Goal: Task Accomplishment & Management: Complete application form

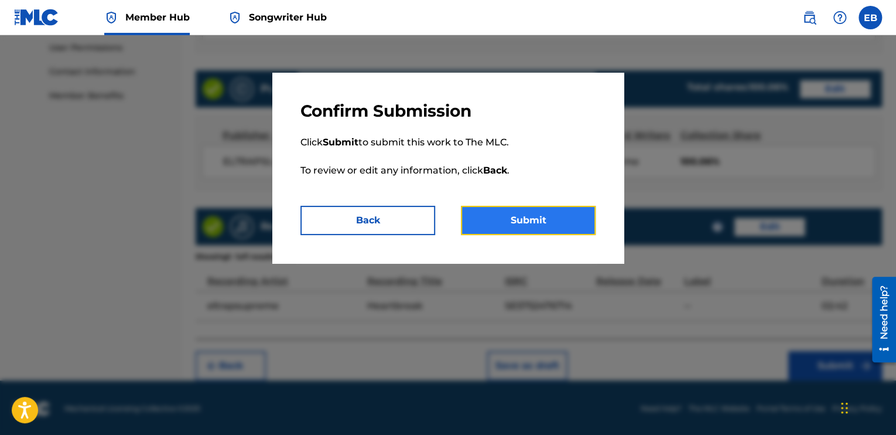
click at [506, 221] on button "Submit" at bounding box center [528, 220] width 135 height 29
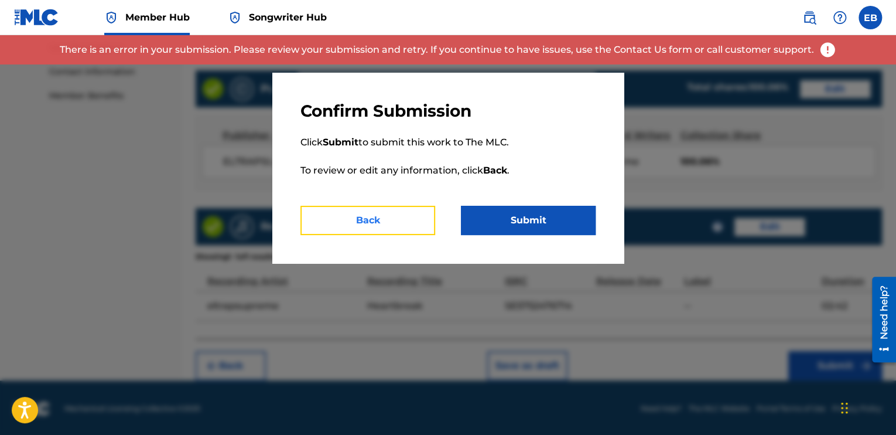
click at [349, 231] on button "Back" at bounding box center [367, 220] width 135 height 29
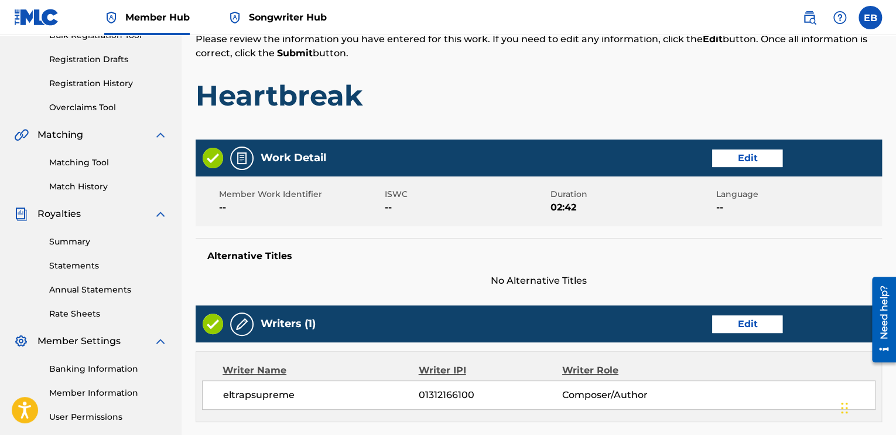
scroll to position [203, 0]
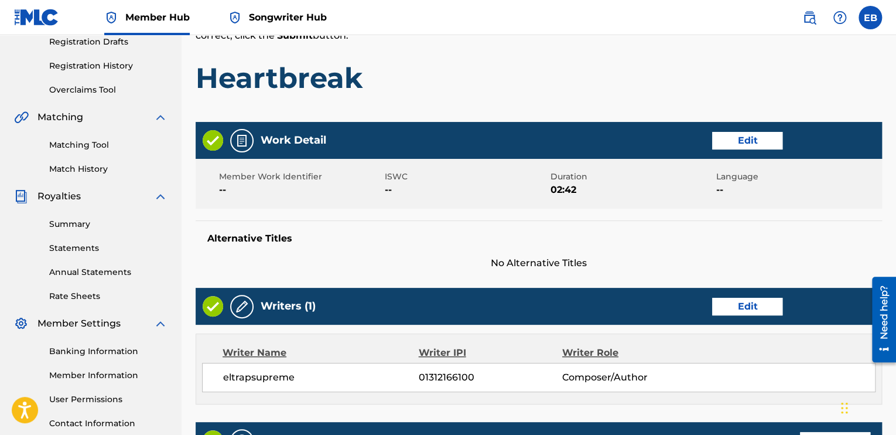
click at [621, 63] on h1 "Heartbreak" at bounding box center [539, 77] width 686 height 35
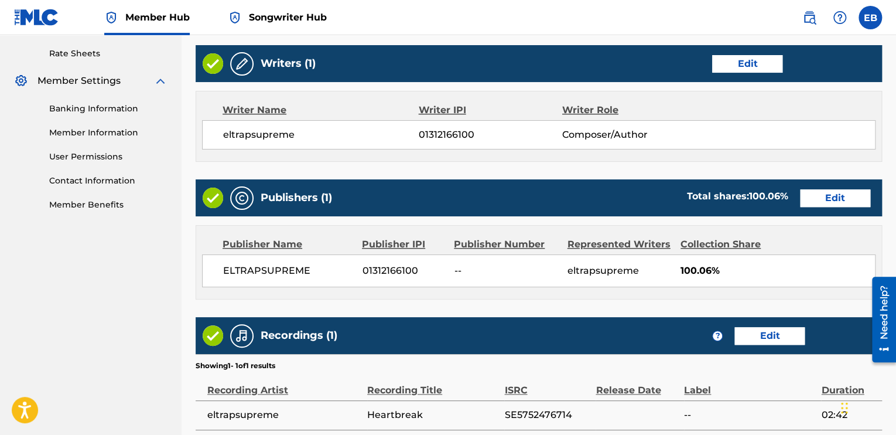
scroll to position [554, 0]
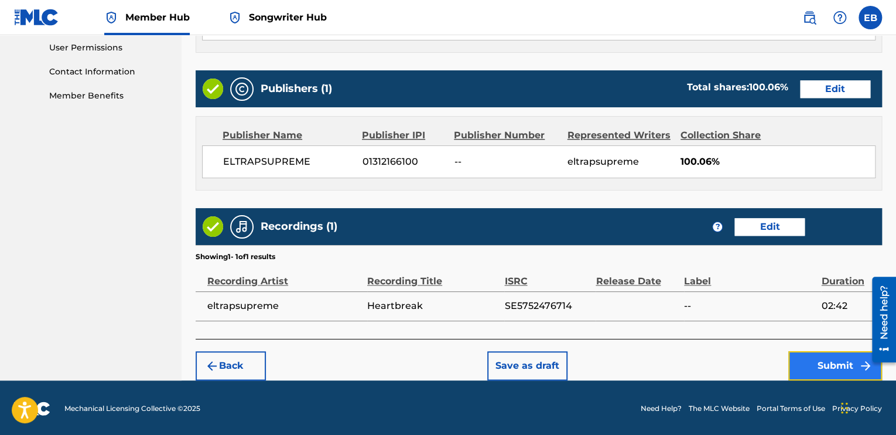
click at [850, 359] on button "Submit" at bounding box center [835, 365] width 94 height 29
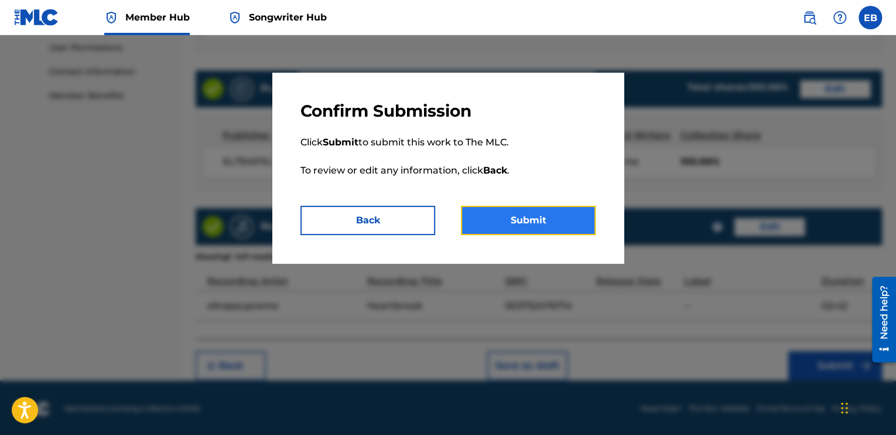
click at [586, 223] on button "Submit" at bounding box center [528, 220] width 135 height 29
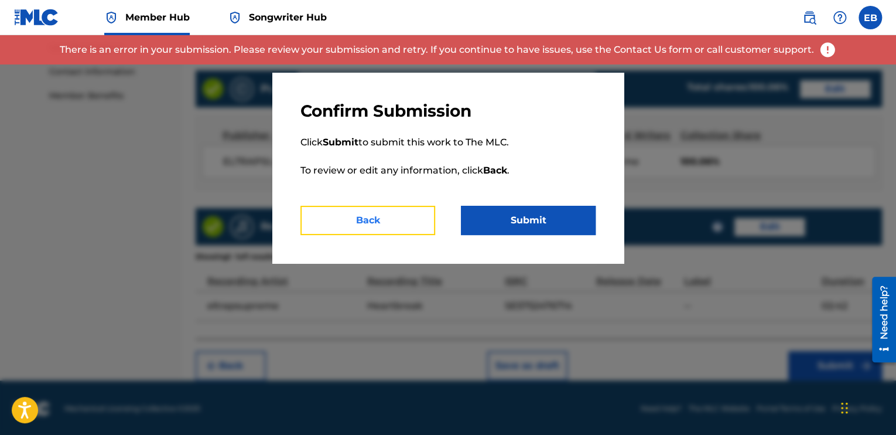
click at [411, 218] on button "Back" at bounding box center [367, 220] width 135 height 29
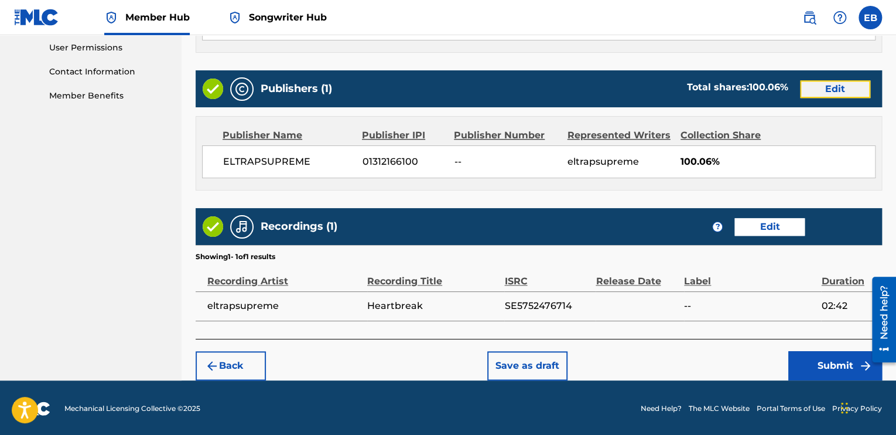
click at [845, 82] on button "Edit" at bounding box center [835, 89] width 70 height 18
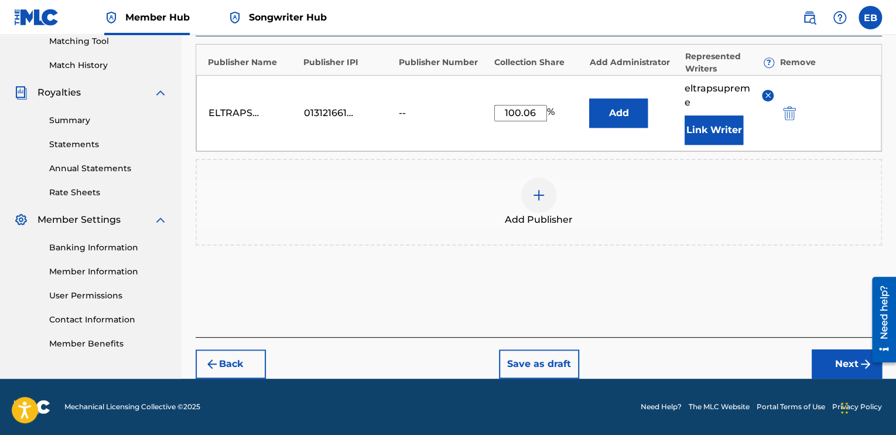
scroll to position [305, 0]
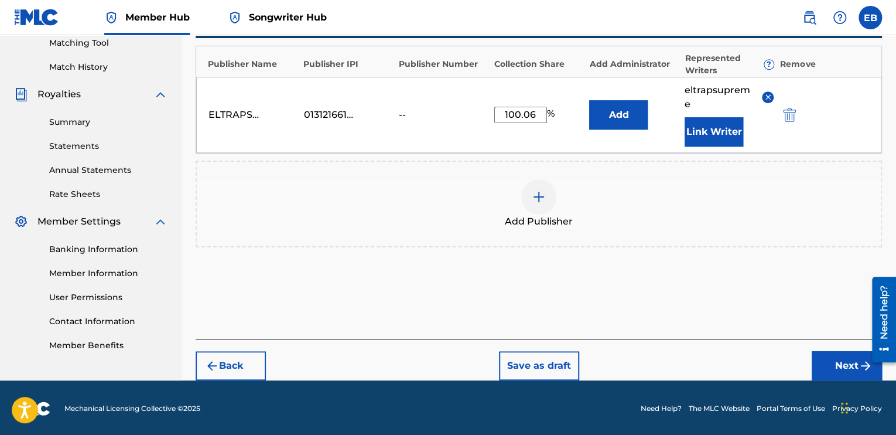
click at [397, 117] on div "ELTRAPSUPREME 01312166100 -- 100.06 % Add eltrapsupreme Link Writer" at bounding box center [538, 115] width 685 height 76
click at [408, 109] on div "--" at bounding box center [425, 115] width 53 height 14
click at [401, 117] on div "--" at bounding box center [425, 115] width 53 height 14
click at [412, 110] on div "--" at bounding box center [425, 115] width 53 height 14
click at [394, 117] on div "ELTRAPSUPREME 01312166100 -- 100.06 % Add eltrapsupreme Link Writer" at bounding box center [538, 115] width 685 height 76
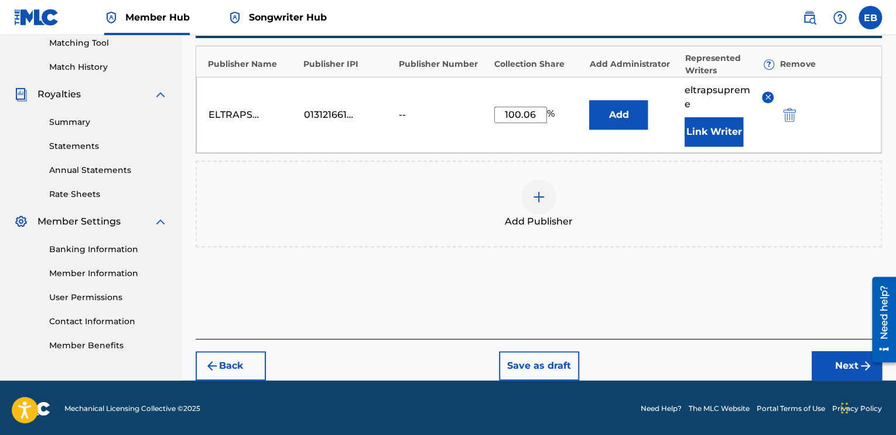
click at [324, 104] on div "ELTRAPSUPREME 01312166100 -- 100.06 % Add eltrapsupreme Link Writer" at bounding box center [538, 115] width 685 height 76
click at [862, 363] on img "submit" at bounding box center [866, 365] width 14 height 14
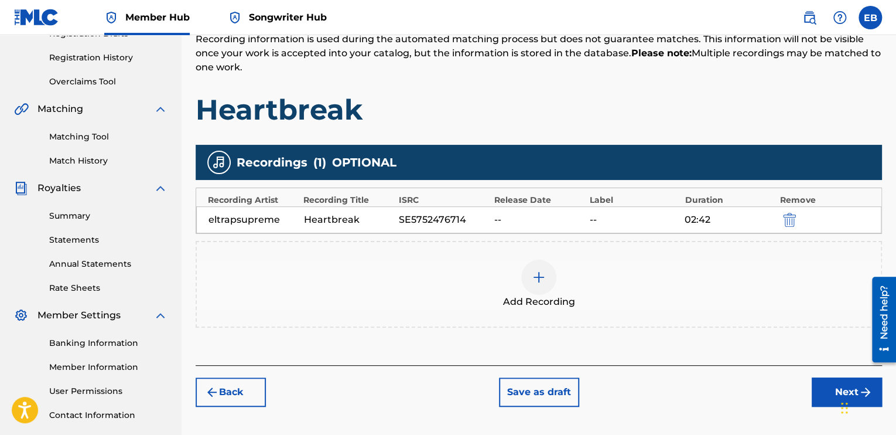
scroll to position [228, 0]
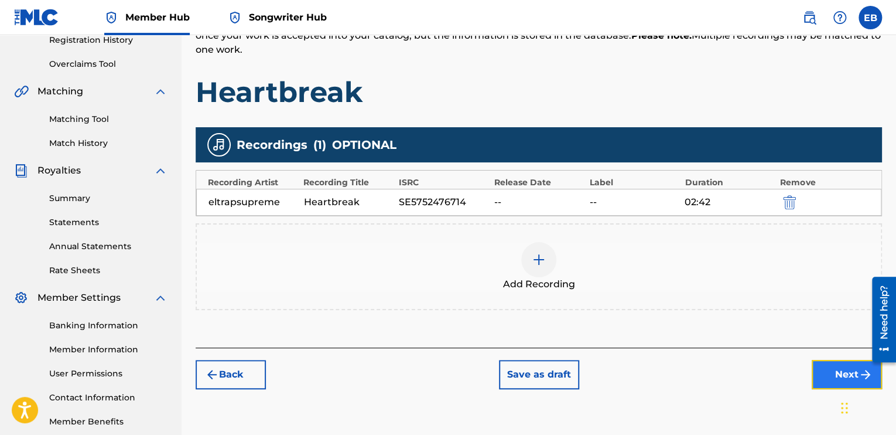
click at [827, 374] on button "Next" at bounding box center [847, 374] width 70 height 29
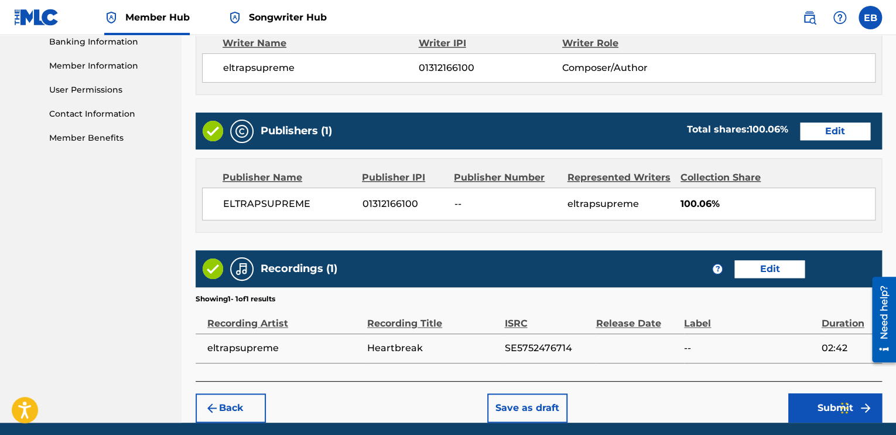
scroll to position [554, 0]
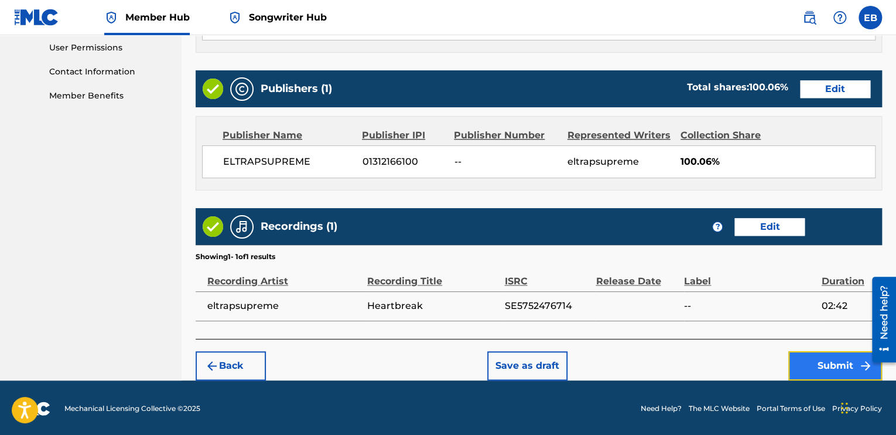
click at [823, 358] on button "Submit" at bounding box center [835, 365] width 94 height 29
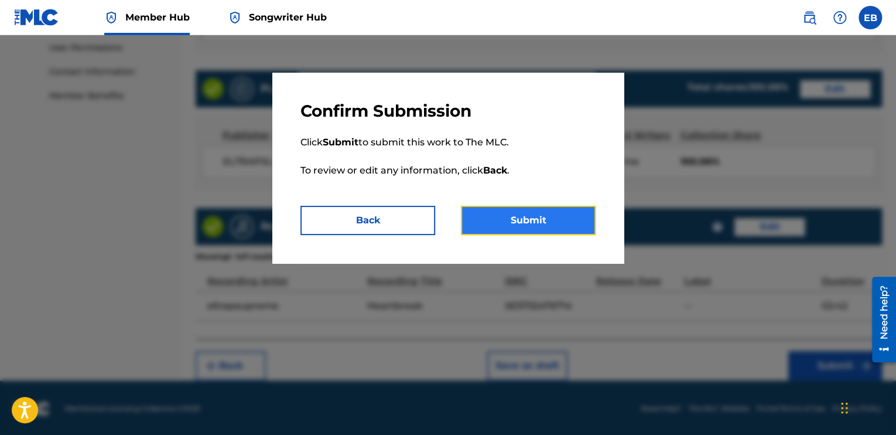
click at [551, 213] on button "Submit" at bounding box center [528, 220] width 135 height 29
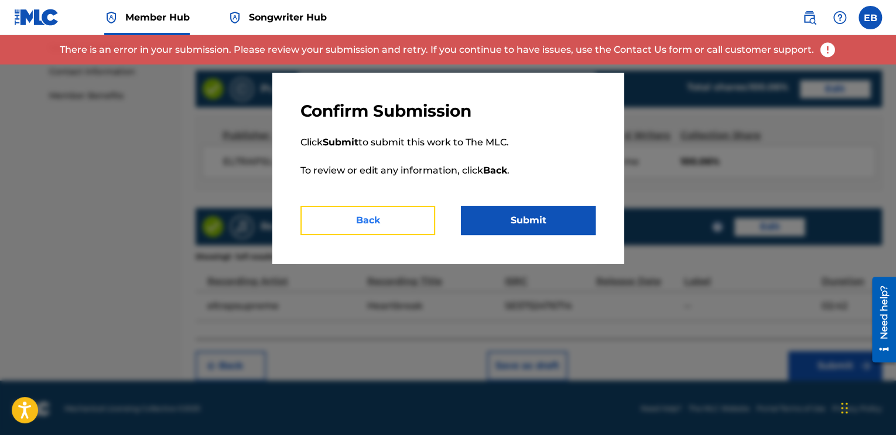
click at [382, 217] on button "Back" at bounding box center [367, 220] width 135 height 29
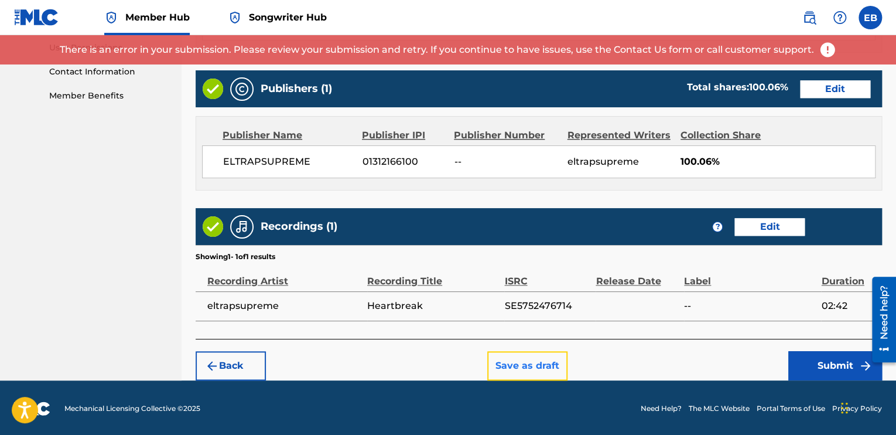
click at [541, 356] on button "Save as draft" at bounding box center [527, 365] width 80 height 29
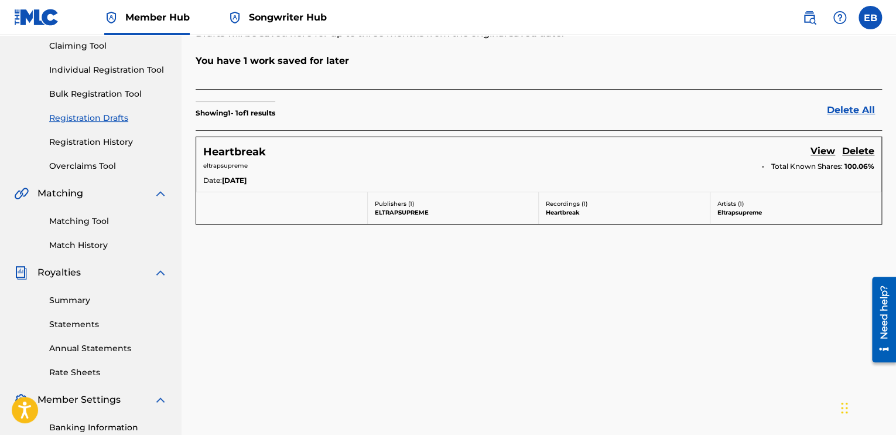
scroll to position [115, 0]
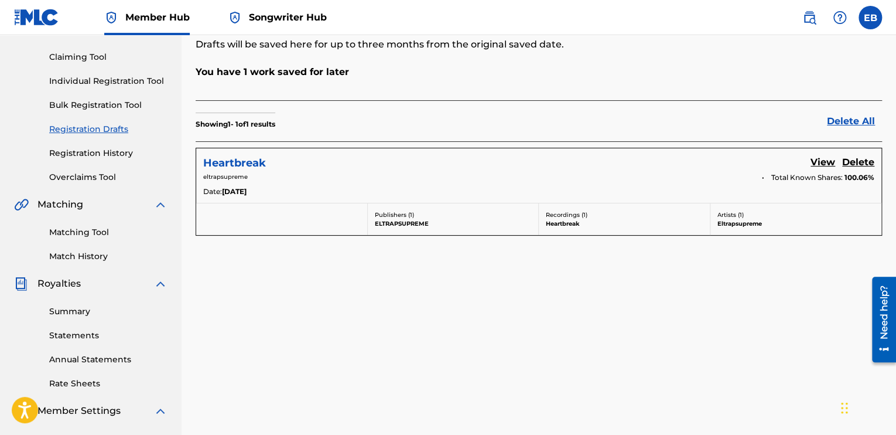
click at [250, 166] on h5 "Heartbreak" at bounding box center [234, 162] width 63 height 13
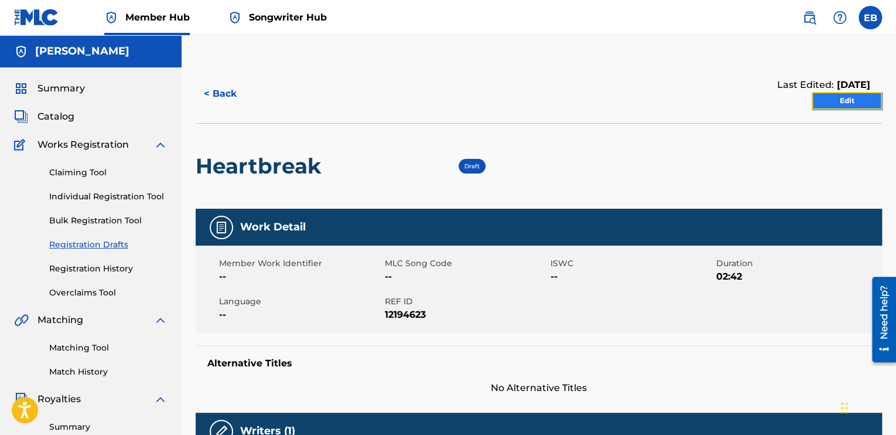
click at [839, 92] on link "Edit" at bounding box center [847, 101] width 70 height 18
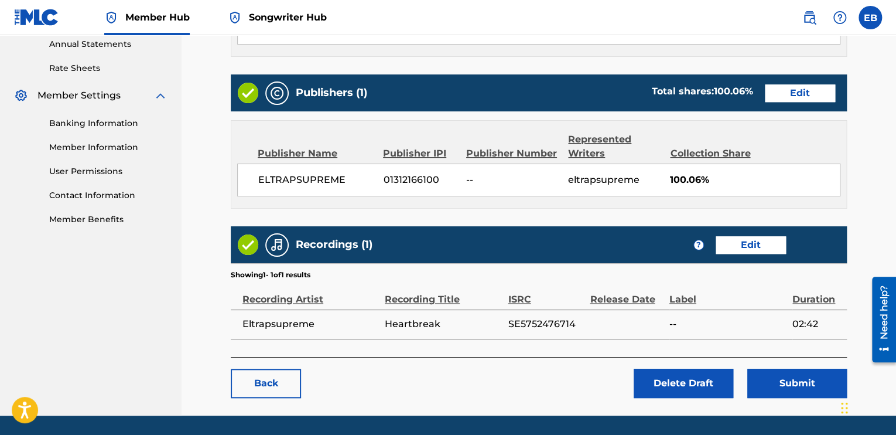
scroll to position [466, 0]
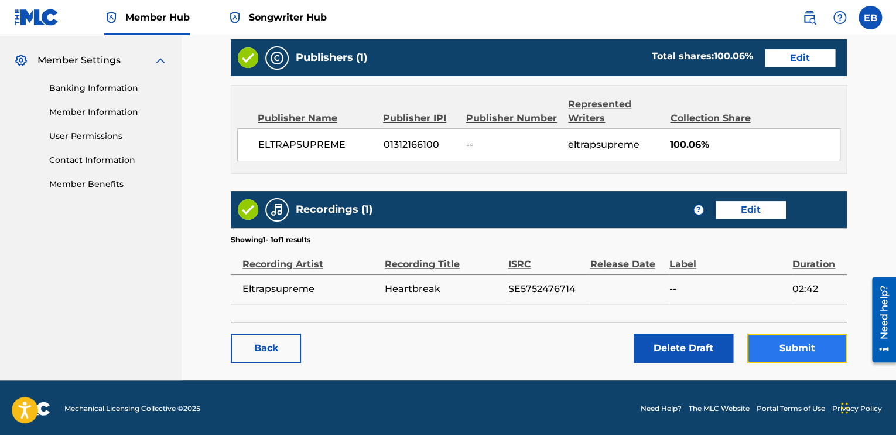
click at [794, 341] on button "Submit" at bounding box center [797, 347] width 100 height 29
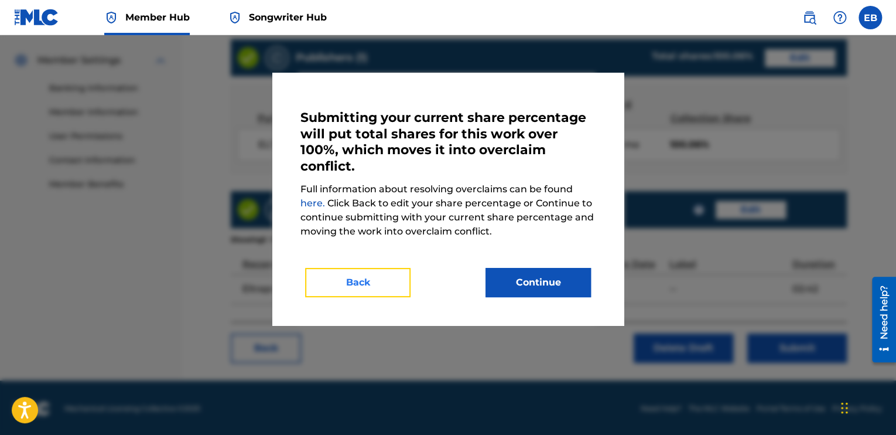
click at [380, 278] on button "Back" at bounding box center [357, 282] width 105 height 29
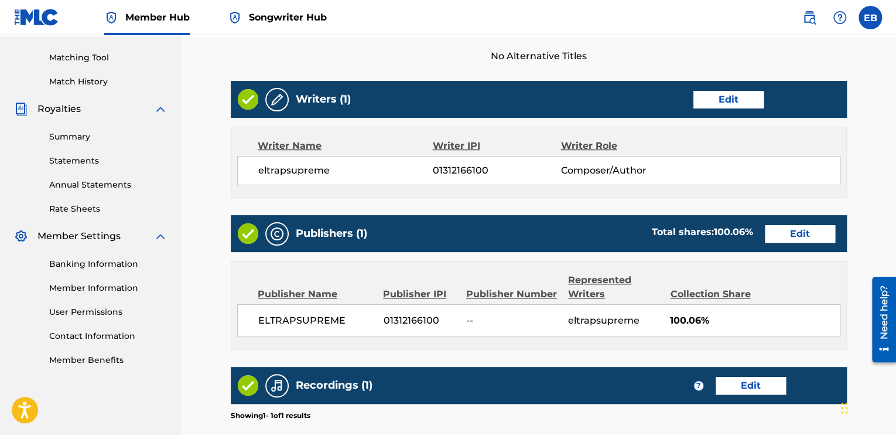
scroll to position [348, 0]
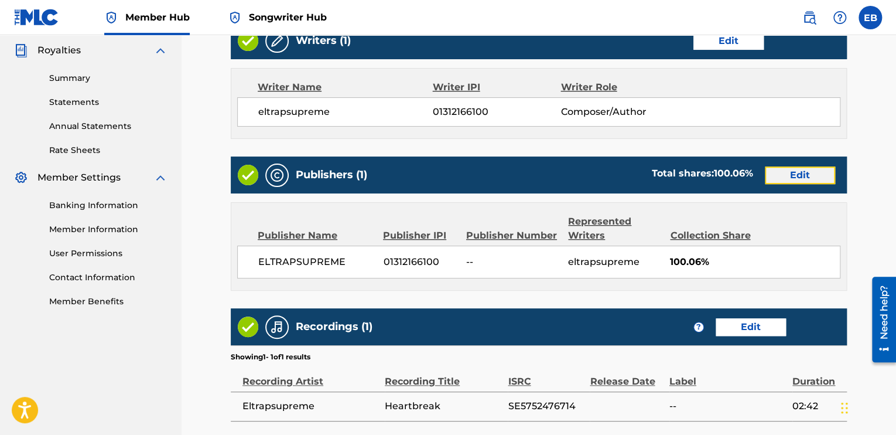
click at [778, 173] on link "Edit" at bounding box center [800, 175] width 70 height 18
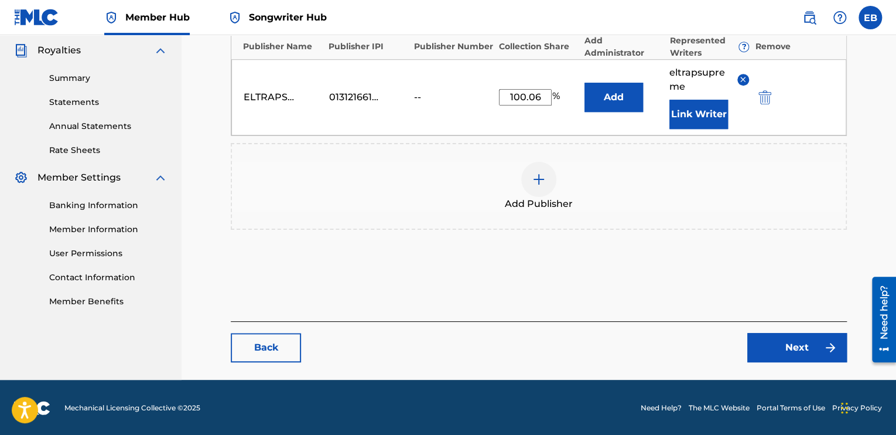
scroll to position [290, 0]
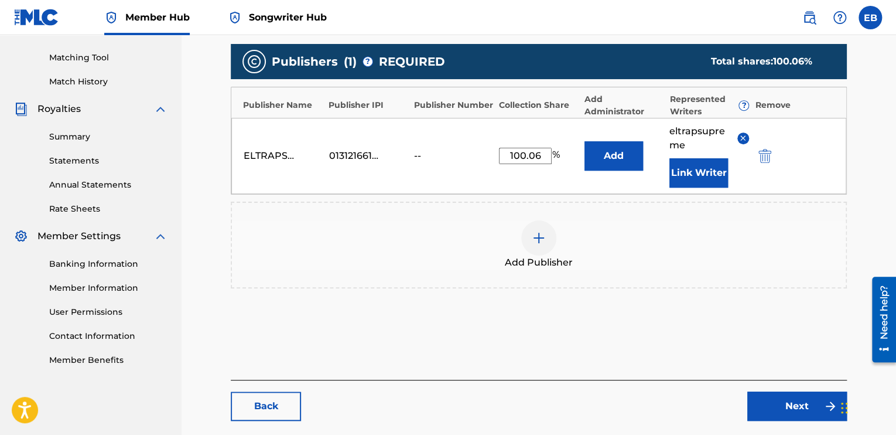
click at [548, 153] on input "100.06" at bounding box center [525, 156] width 53 height 16
type input "100"
click at [678, 260] on div "Add Publisher" at bounding box center [539, 244] width 614 height 49
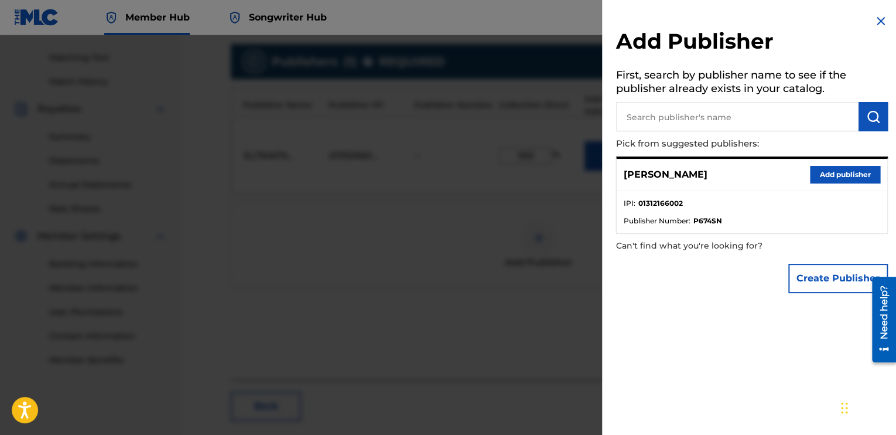
click at [525, 203] on div at bounding box center [448, 252] width 896 height 435
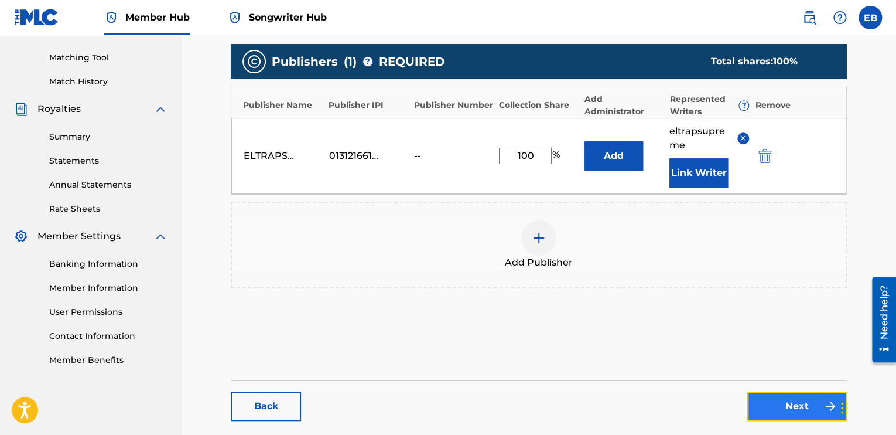
click at [803, 401] on link "Next" at bounding box center [797, 405] width 100 height 29
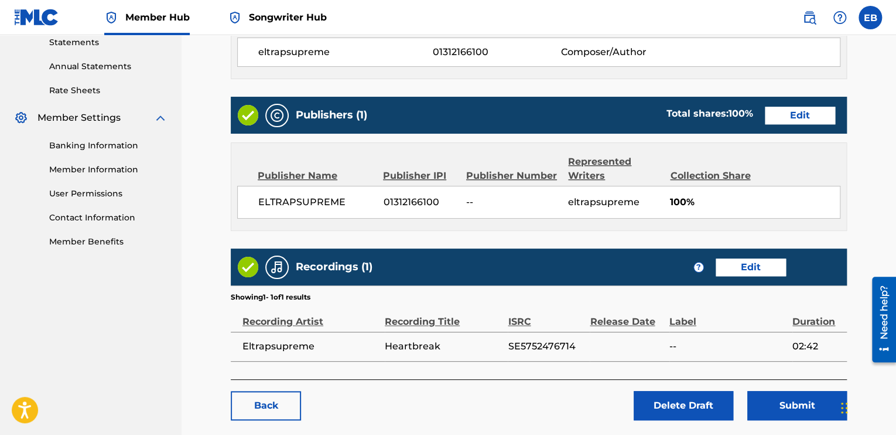
scroll to position [466, 0]
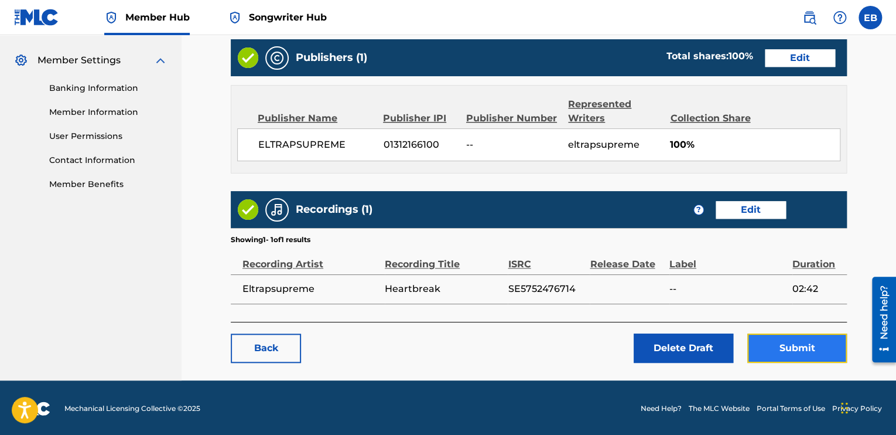
click at [806, 341] on button "Submit" at bounding box center [797, 347] width 100 height 29
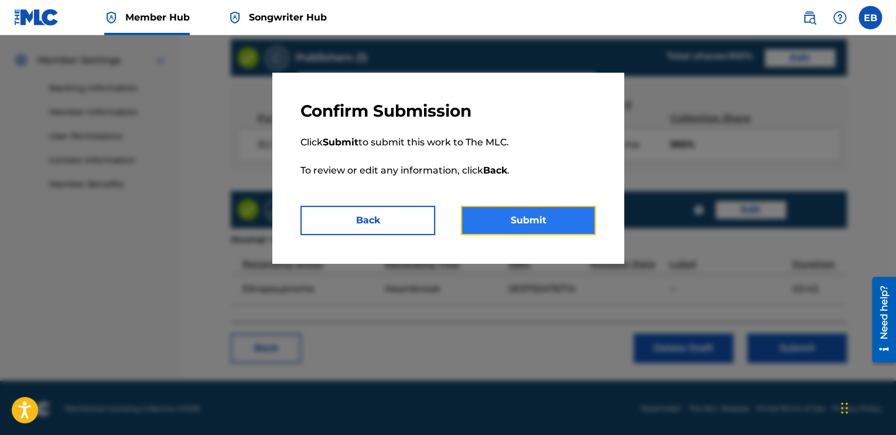
click at [498, 217] on button "Submit" at bounding box center [528, 220] width 135 height 29
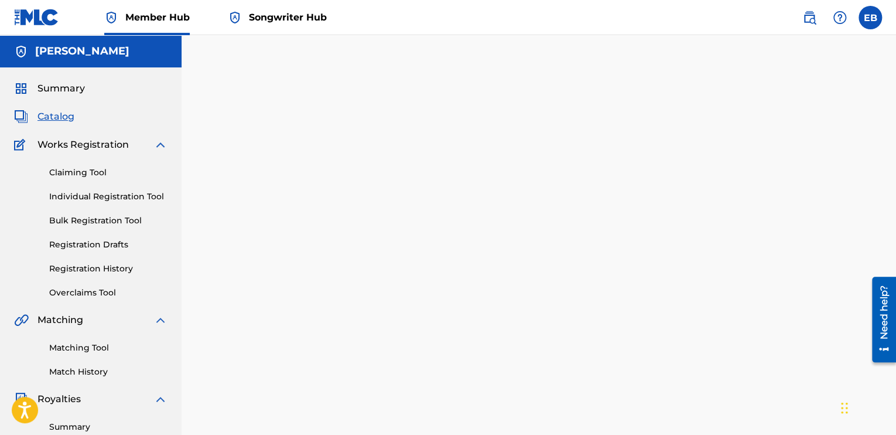
click at [267, 20] on span "Songwriter Hub" at bounding box center [288, 17] width 78 height 13
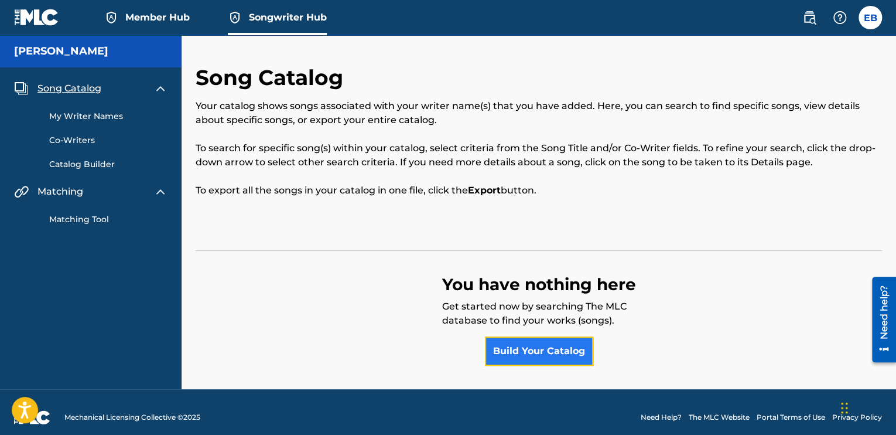
click at [502, 363] on link "Build Your Catalog" at bounding box center [539, 350] width 108 height 29
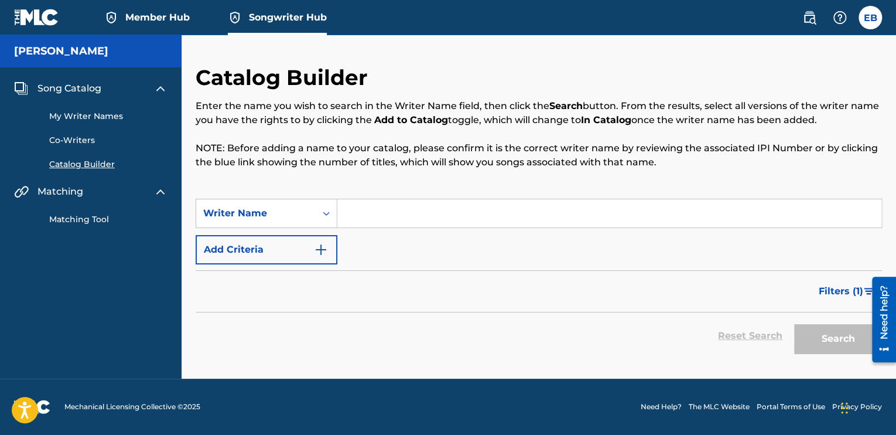
click at [424, 217] on input "Search Form" at bounding box center [609, 213] width 544 height 28
type input "eltrapsupreme"
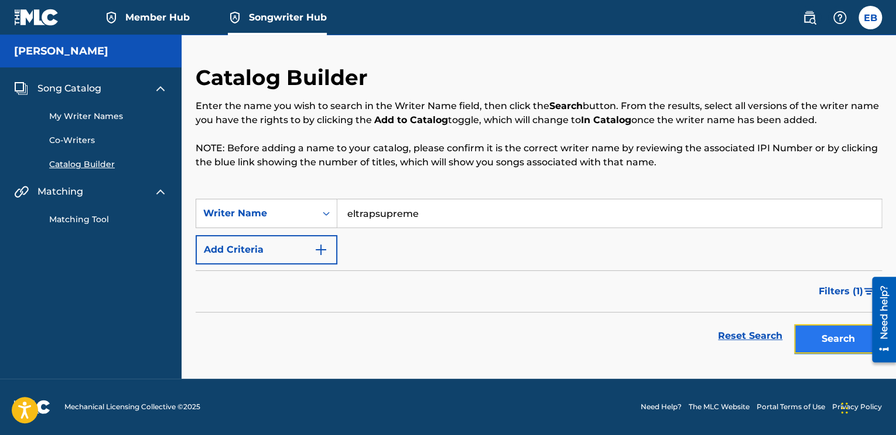
click at [827, 330] on button "Search" at bounding box center [838, 338] width 88 height 29
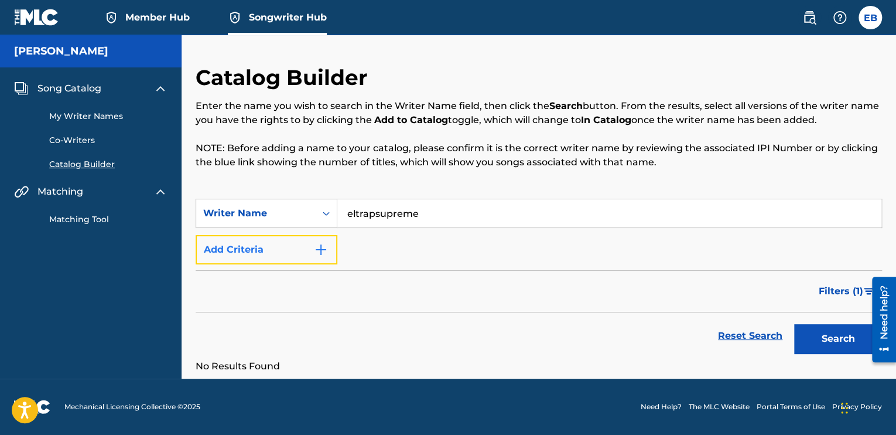
click at [300, 250] on button "Add Criteria" at bounding box center [267, 249] width 142 height 29
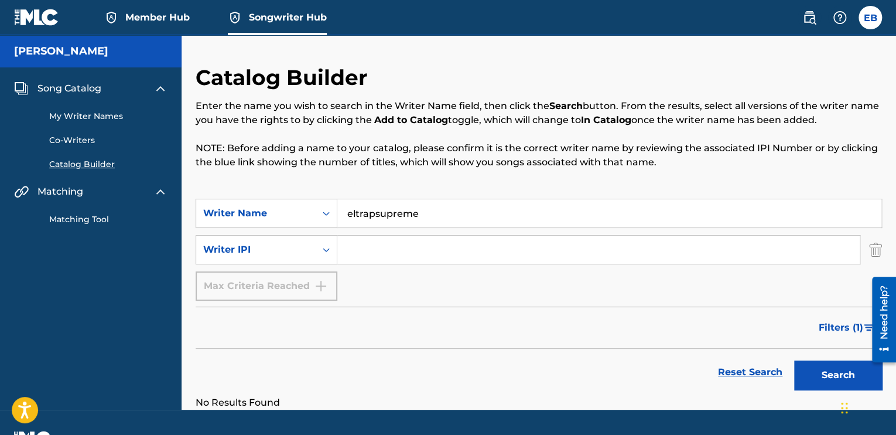
click at [360, 253] on input "Search Form" at bounding box center [598, 249] width 522 height 28
click at [434, 258] on input "01312166002" at bounding box center [598, 249] width 522 height 28
type input "01312166100"
click at [829, 371] on button "Search" at bounding box center [838, 374] width 88 height 29
drag, startPoint x: 454, startPoint y: 212, endPoint x: 302, endPoint y: 214, distance: 152.9
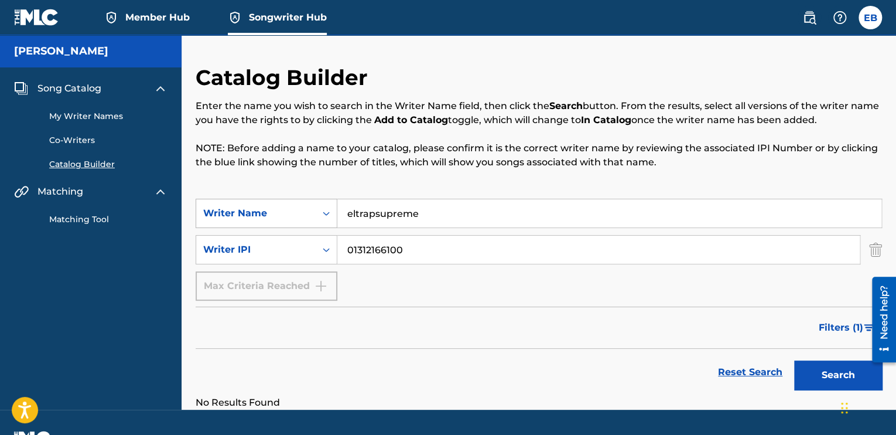
click at [302, 214] on div "SearchWithCriteria738051a2-e16e-475f-9f29-86c14f4751b9 Writer Name eltrapsupreme" at bounding box center [539, 213] width 686 height 29
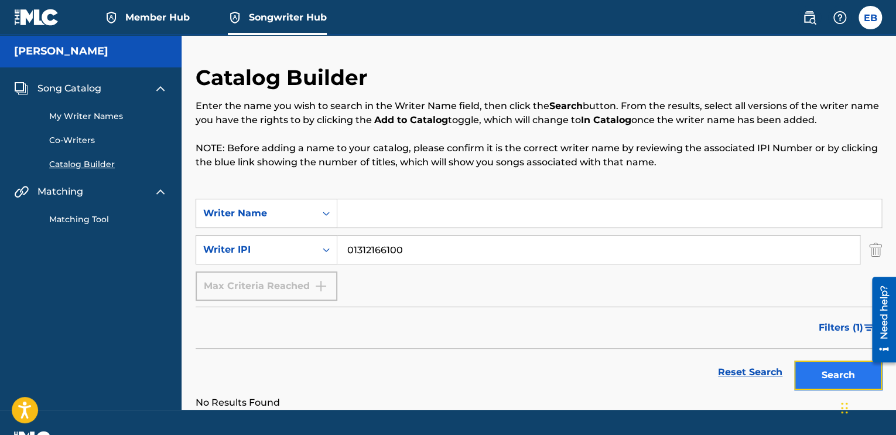
click at [804, 371] on button "Search" at bounding box center [838, 374] width 88 height 29
click at [73, 84] on span "Song Catalog" at bounding box center [69, 88] width 64 height 14
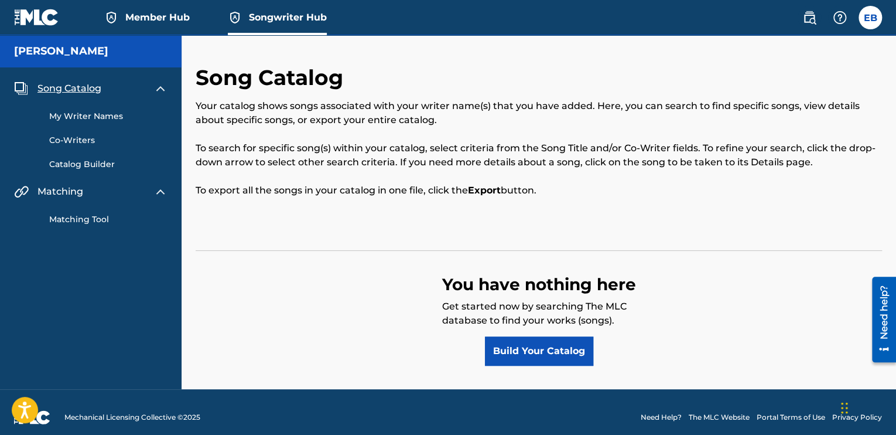
click at [96, 114] on link "My Writer Names" at bounding box center [108, 116] width 118 height 12
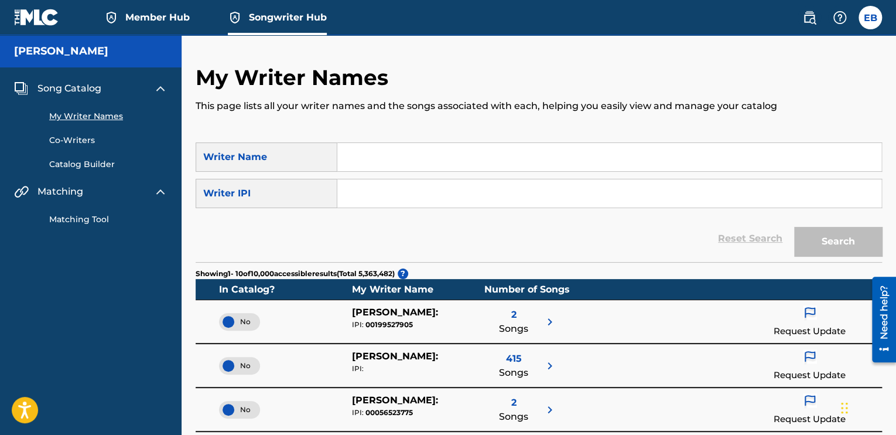
click at [79, 160] on link "Catalog Builder" at bounding box center [108, 164] width 118 height 12
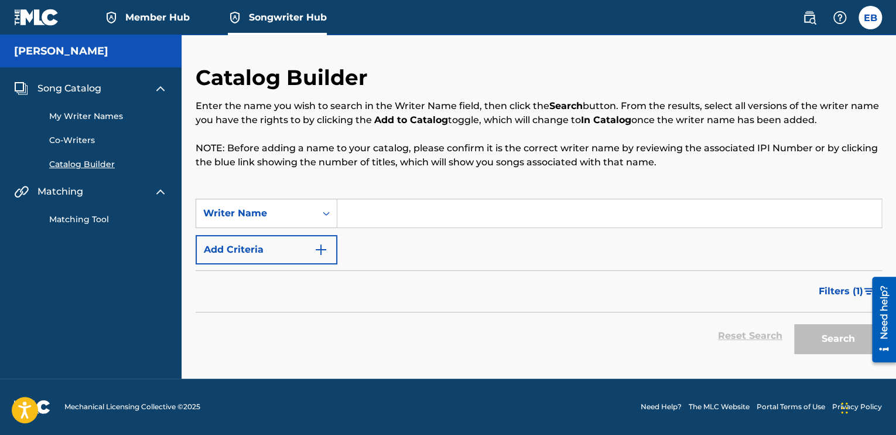
click at [350, 210] on input "Search Form" at bounding box center [609, 213] width 544 height 28
type input "eltrapsupreme"
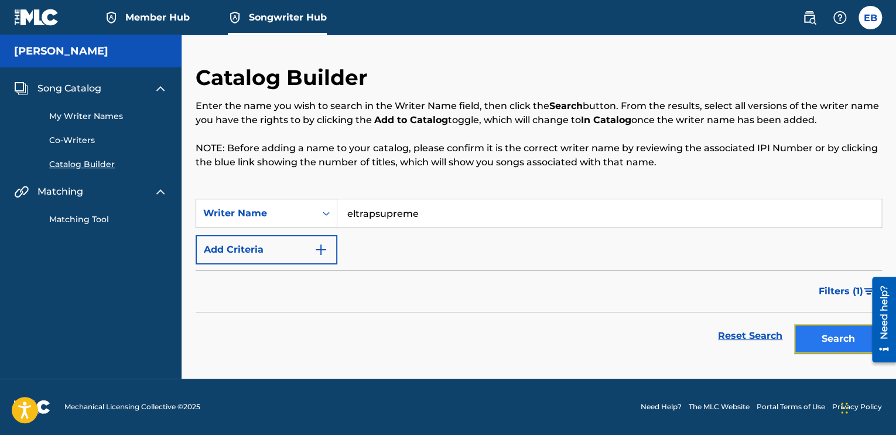
click at [805, 339] on button "Search" at bounding box center [838, 338] width 88 height 29
click at [71, 225] on div "Song Catalog My Writer Names Co-Writers Catalog Builder Matching Matching Tool" at bounding box center [91, 153] width 182 height 172
click at [71, 220] on link "Matching Tool" at bounding box center [108, 219] width 118 height 12
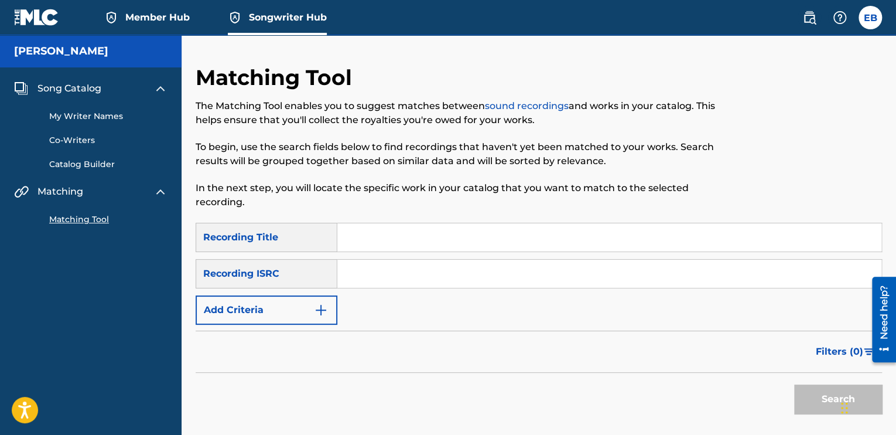
click at [134, 22] on span "Member Hub" at bounding box center [157, 17] width 64 height 13
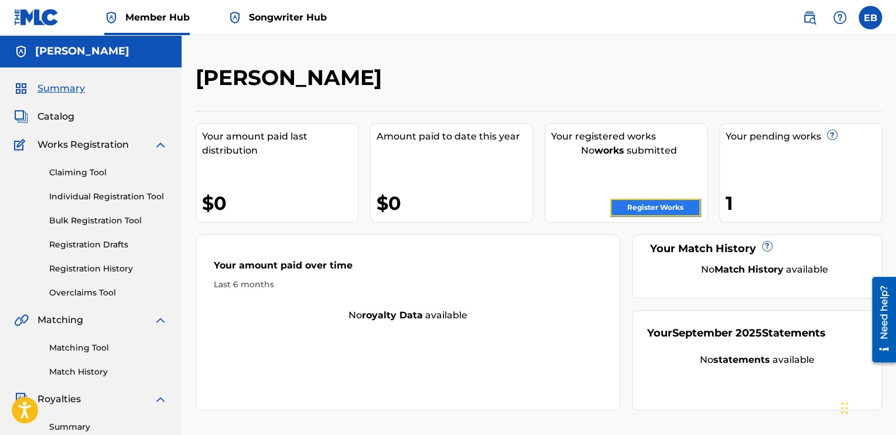
click at [643, 204] on link "Register Works" at bounding box center [655, 208] width 90 height 18
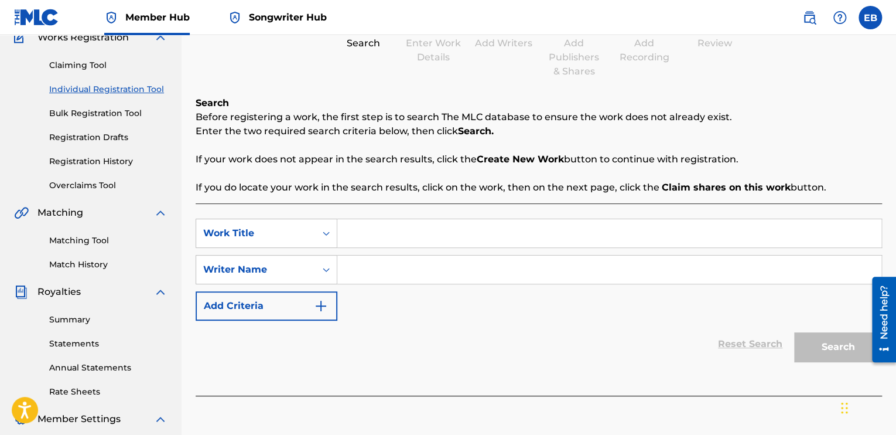
scroll to position [117, 0]
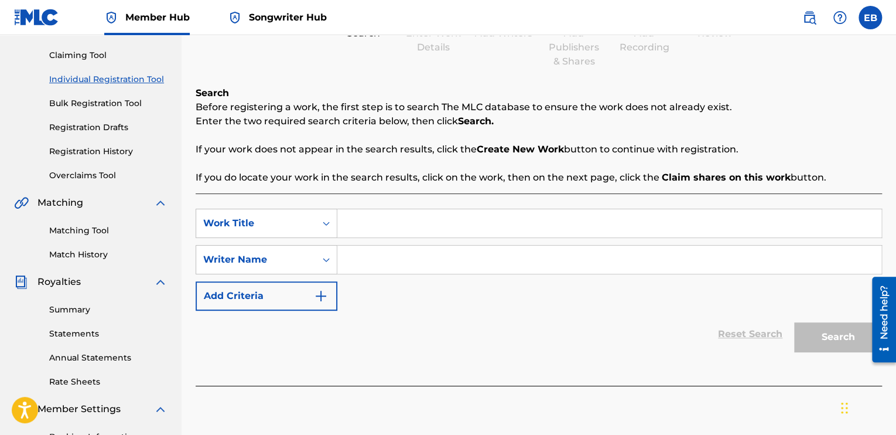
click at [391, 221] on input "Search Form" at bounding box center [609, 223] width 544 height 28
type input "Reunite"
click at [371, 257] on input "Search Form" at bounding box center [609, 259] width 544 height 28
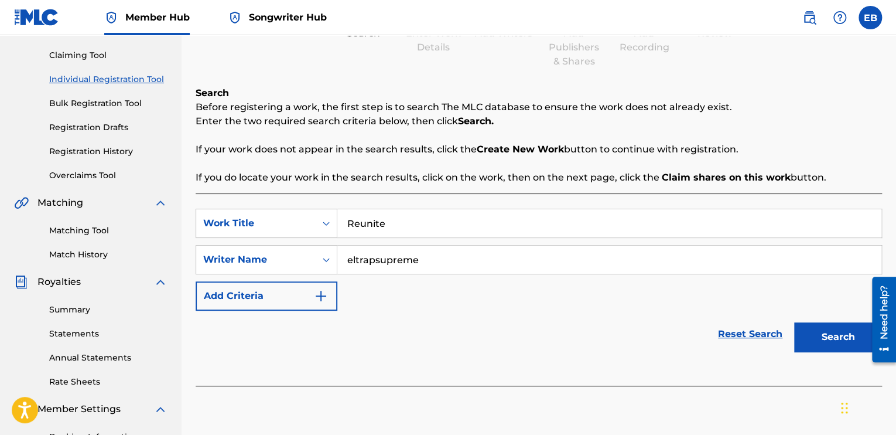
type input "eltrapsupreme"
click at [794, 322] on button "Search" at bounding box center [838, 336] width 88 height 29
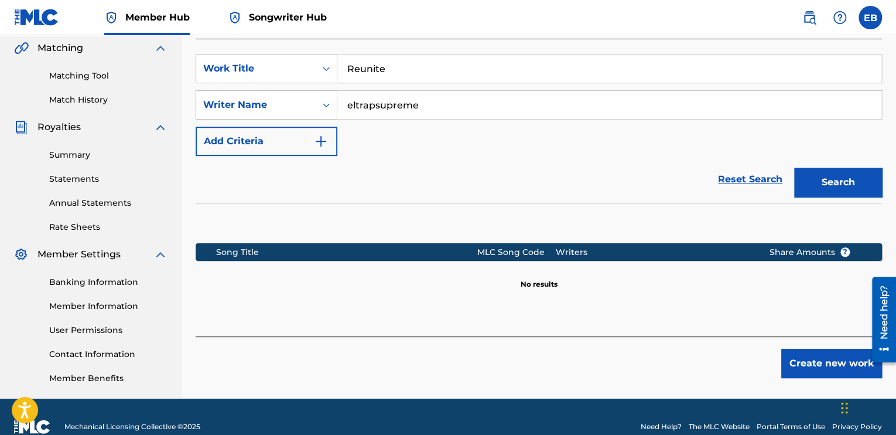
scroll to position [291, 0]
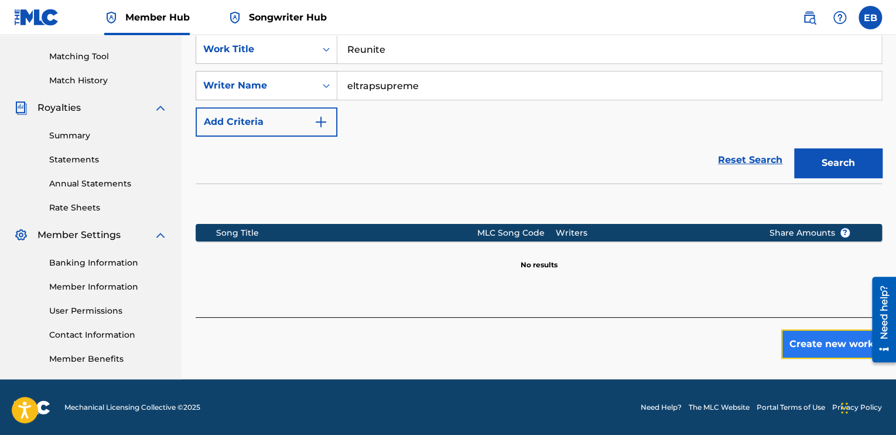
click at [797, 336] on button "Create new work" at bounding box center [831, 343] width 101 height 29
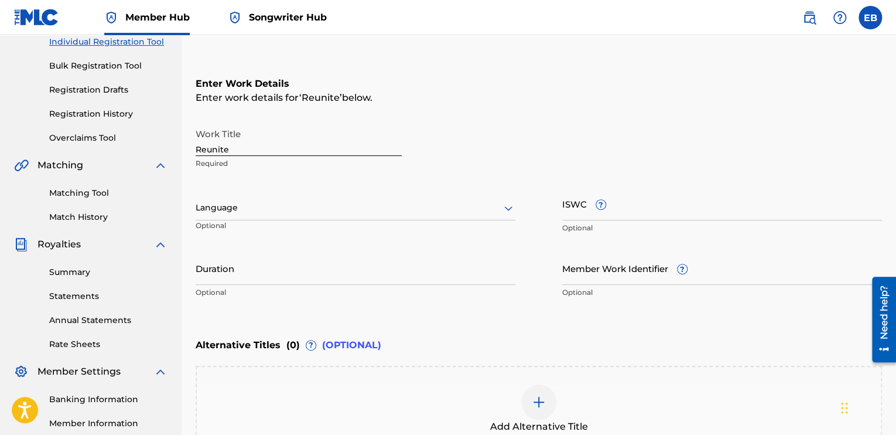
scroll to position [174, 0]
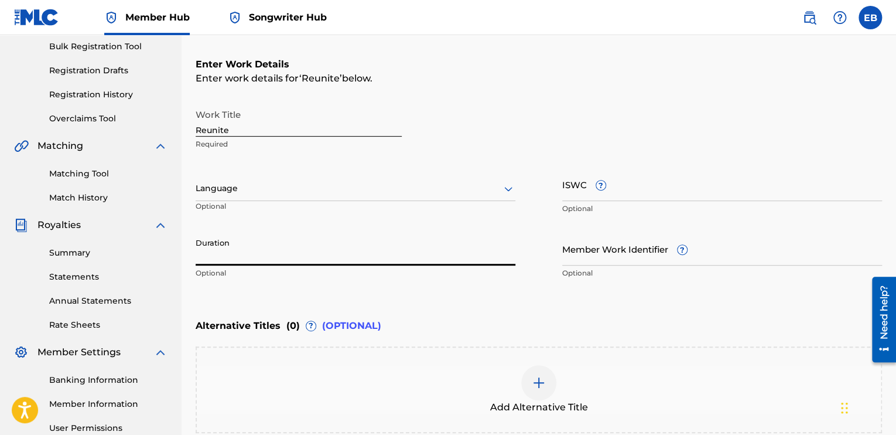
click at [368, 254] on input "Duration" at bounding box center [356, 248] width 320 height 33
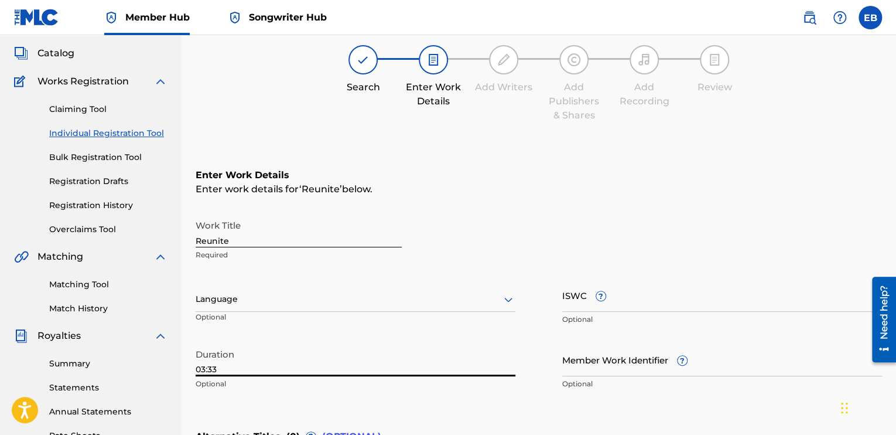
scroll to position [298, 0]
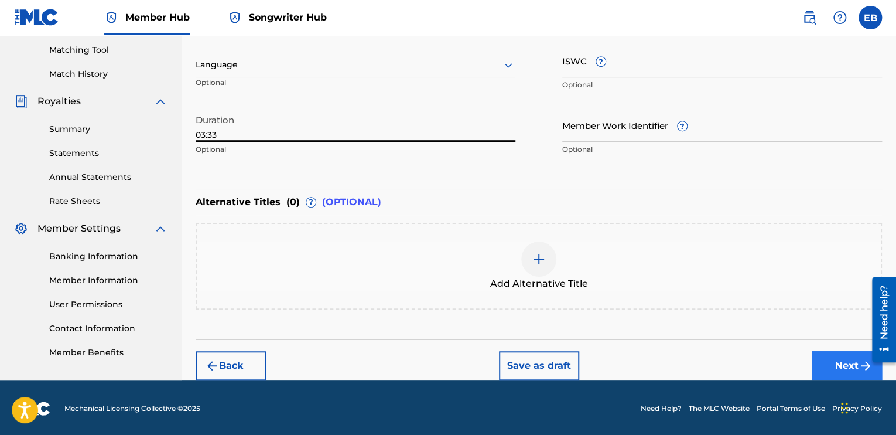
type input "03:33"
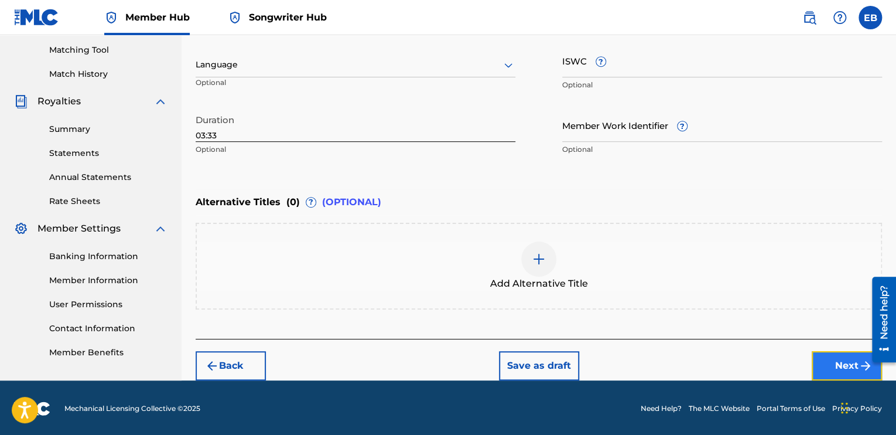
click at [842, 359] on button "Next" at bounding box center [847, 365] width 70 height 29
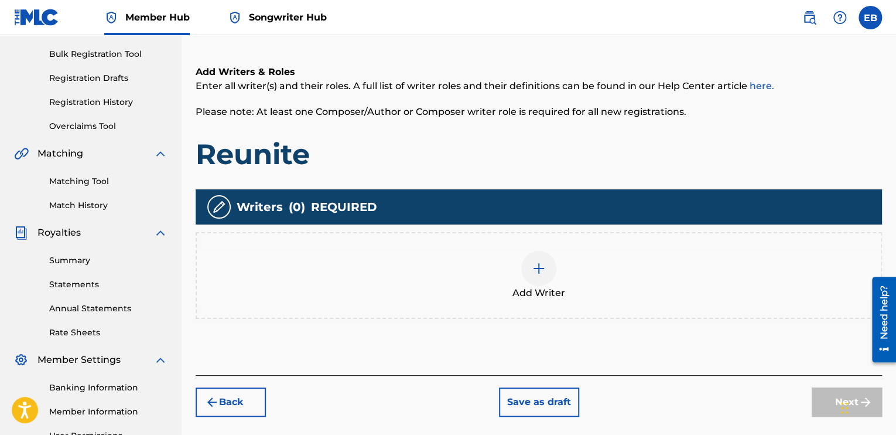
scroll to position [170, 0]
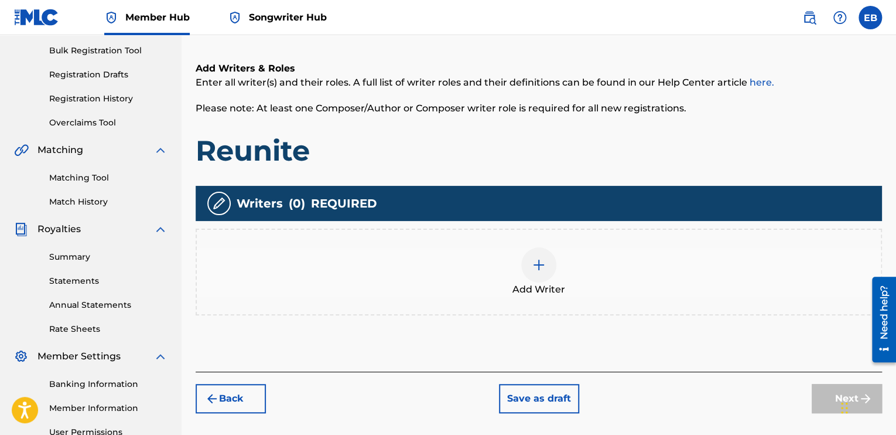
click at [536, 258] on img at bounding box center [539, 265] width 14 height 14
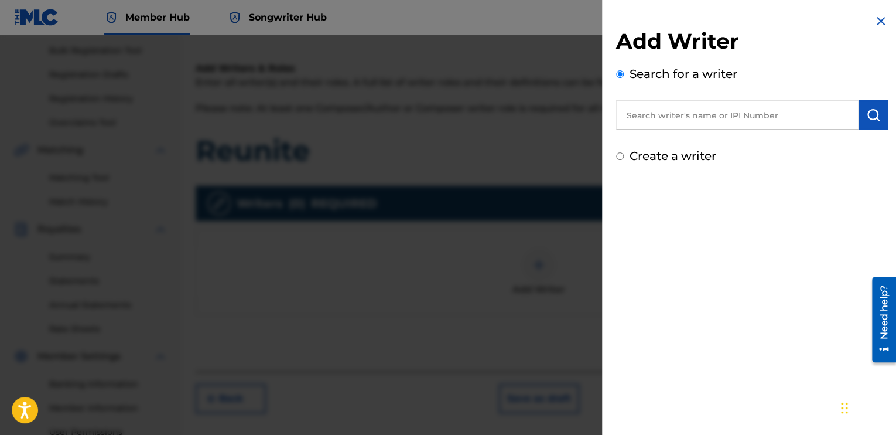
click at [729, 112] on input "text" at bounding box center [737, 114] width 242 height 29
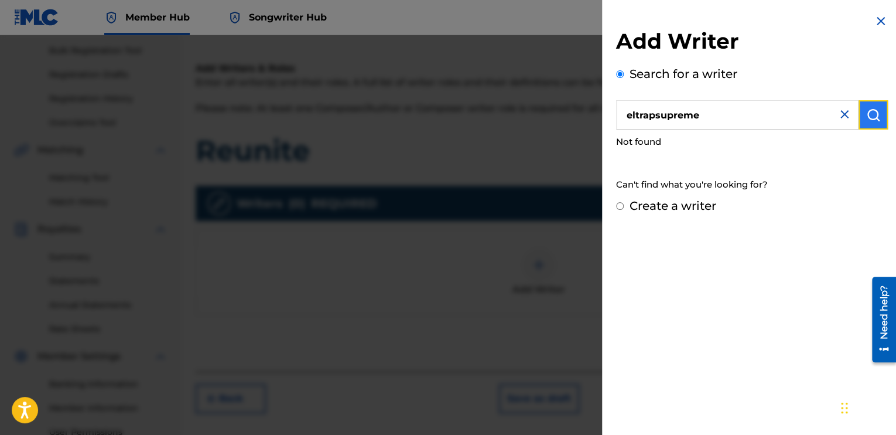
click at [866, 114] on img "submit" at bounding box center [873, 115] width 14 height 14
click at [880, 117] on button "submit" at bounding box center [873, 114] width 29 height 29
drag, startPoint x: 734, startPoint y: 124, endPoint x: 405, endPoint y: 67, distance: 333.4
click at [476, 70] on div "Add Writer Search for a writer eltrapsupreme Not found Can't find what you're l…" at bounding box center [448, 234] width 896 height 399
paste input "01312166100"
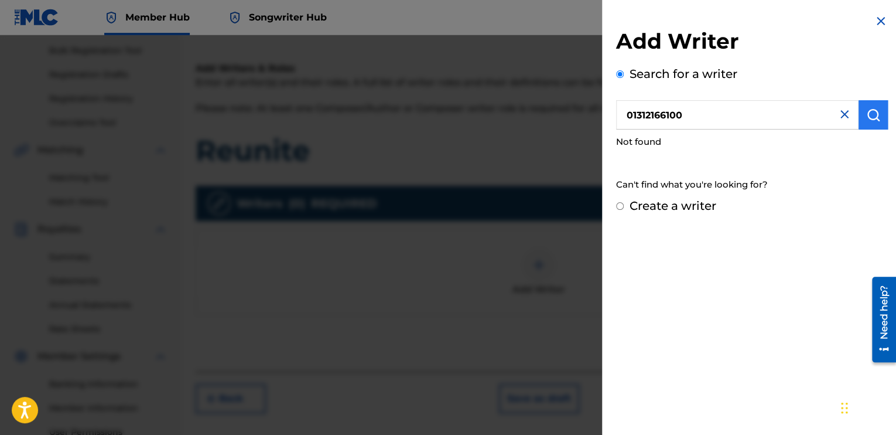
type input "01312166100"
click at [876, 114] on img "submit" at bounding box center [873, 115] width 14 height 14
click at [843, 114] on img at bounding box center [845, 114] width 14 height 14
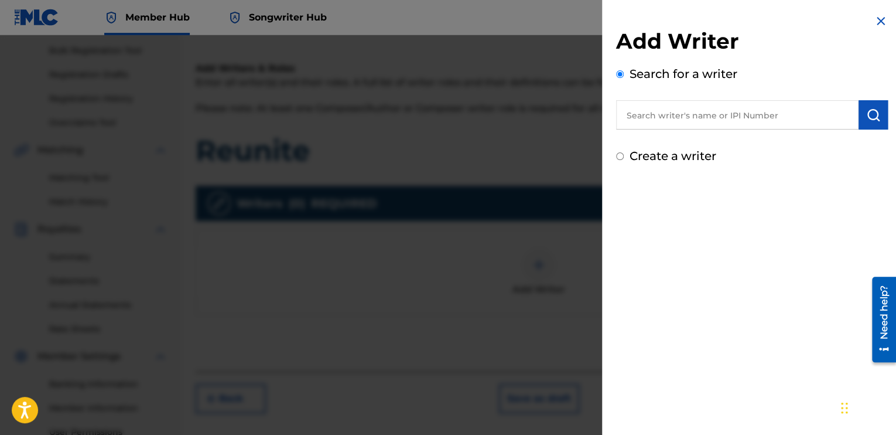
click at [879, 25] on img at bounding box center [881, 21] width 14 height 14
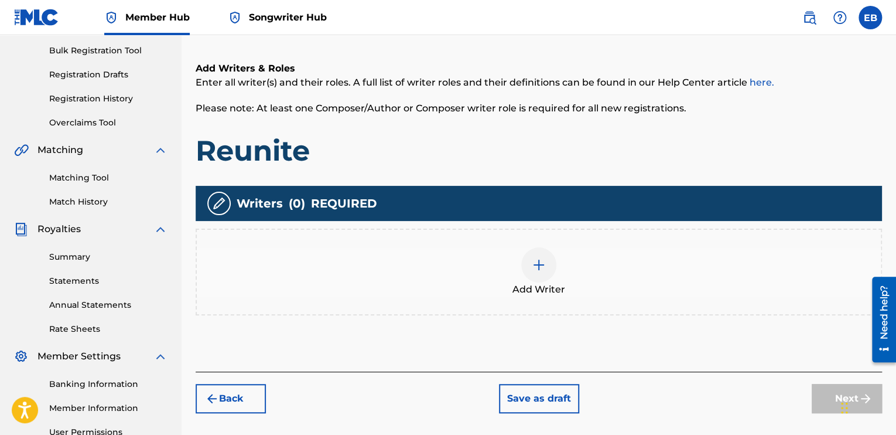
click at [541, 266] on img at bounding box center [539, 265] width 14 height 14
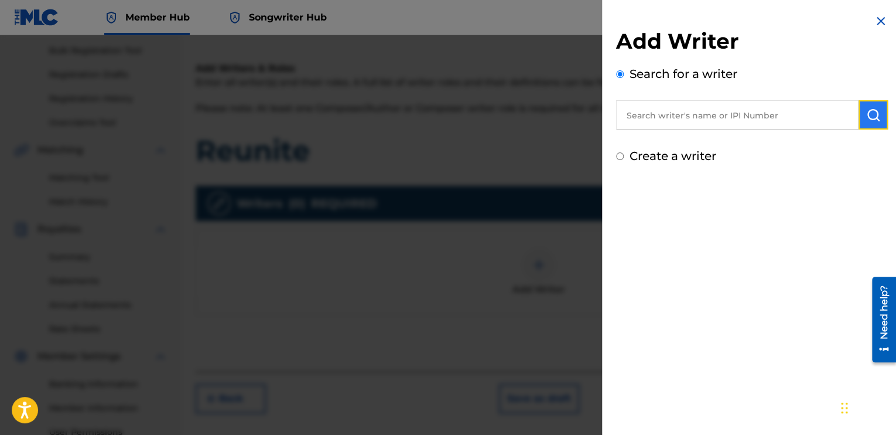
click at [866, 119] on img "submit" at bounding box center [873, 115] width 14 height 14
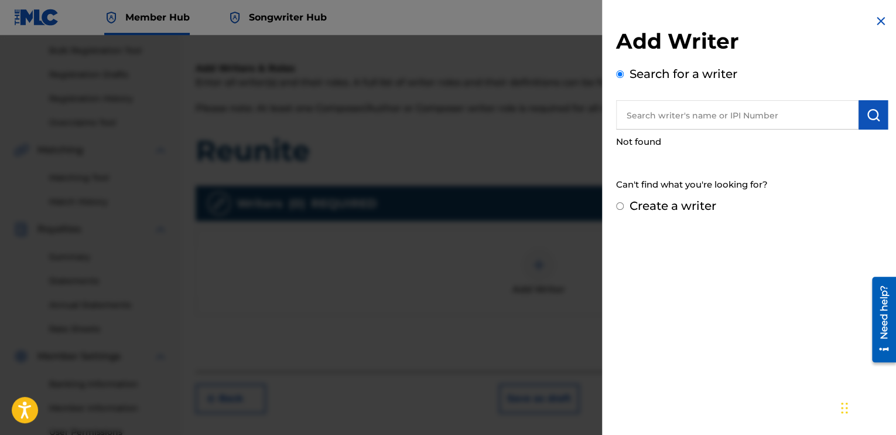
click at [876, 22] on img at bounding box center [881, 21] width 14 height 14
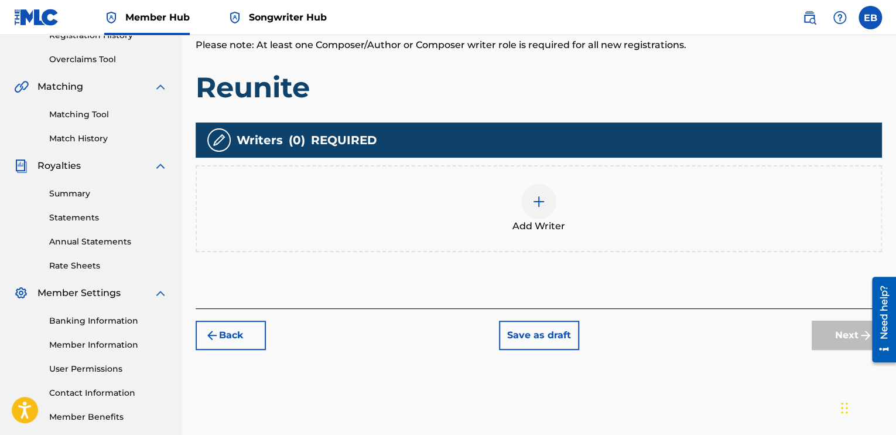
scroll to position [287, 0]
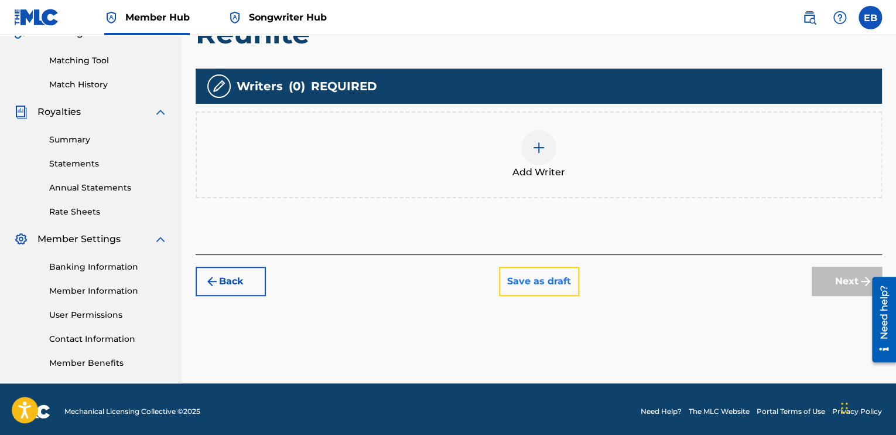
click at [551, 286] on button "Save as draft" at bounding box center [539, 280] width 80 height 29
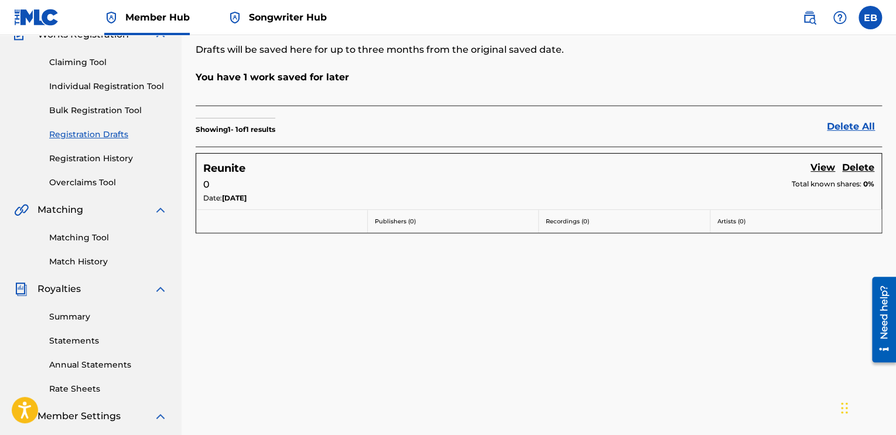
scroll to position [117, 0]
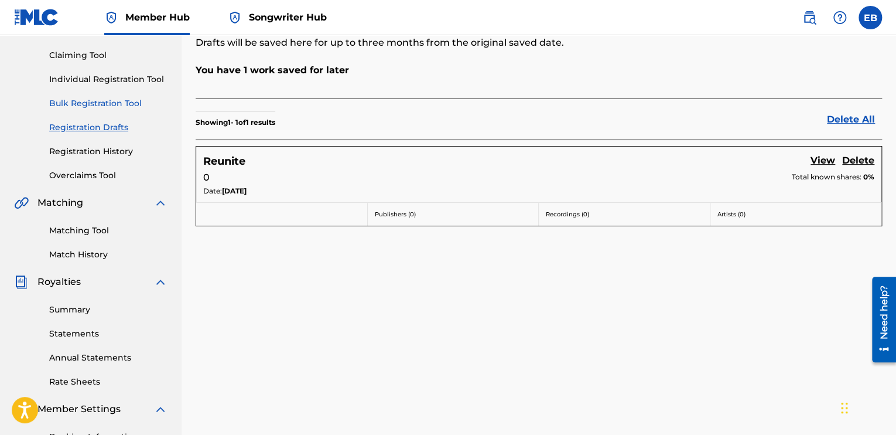
click at [137, 104] on link "Bulk Registration Tool" at bounding box center [108, 103] width 118 height 12
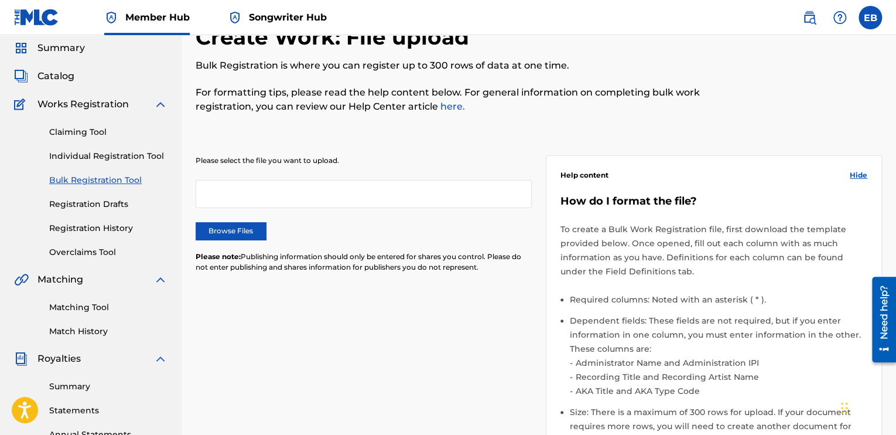
scroll to position [59, 0]
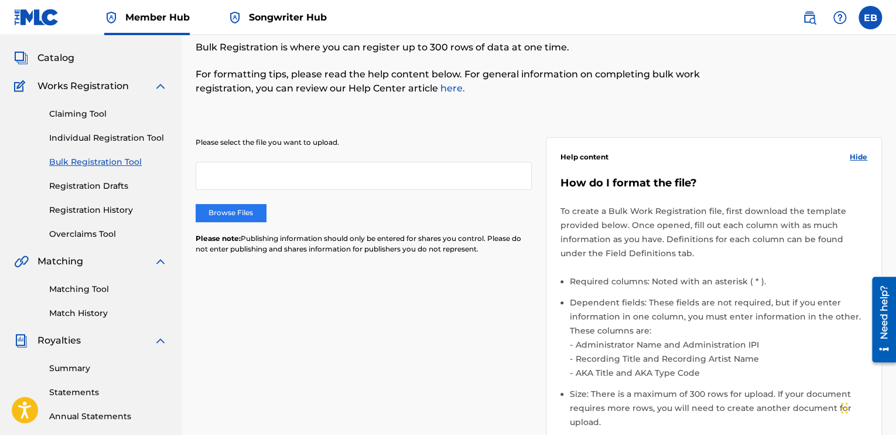
click at [252, 208] on label "Browse Files" at bounding box center [231, 213] width 70 height 18
click at [0, 0] on input "Browse Files" at bounding box center [0, 0] width 0 height 0
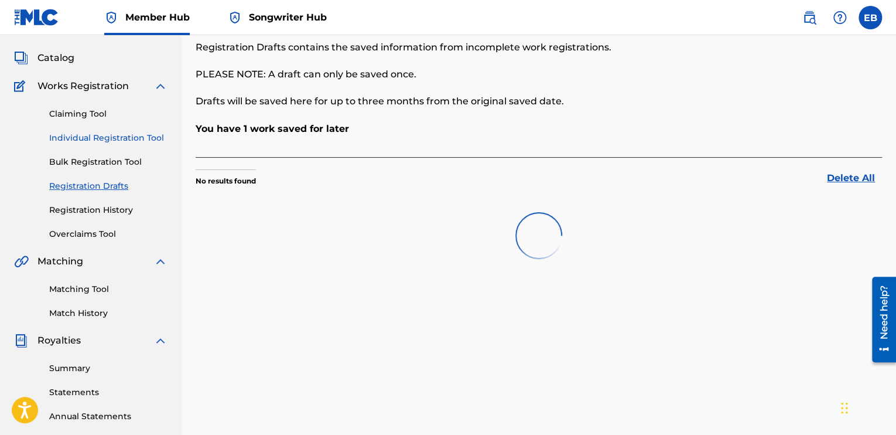
scroll to position [117, 0]
